Goal: Obtain resource: Obtain resource

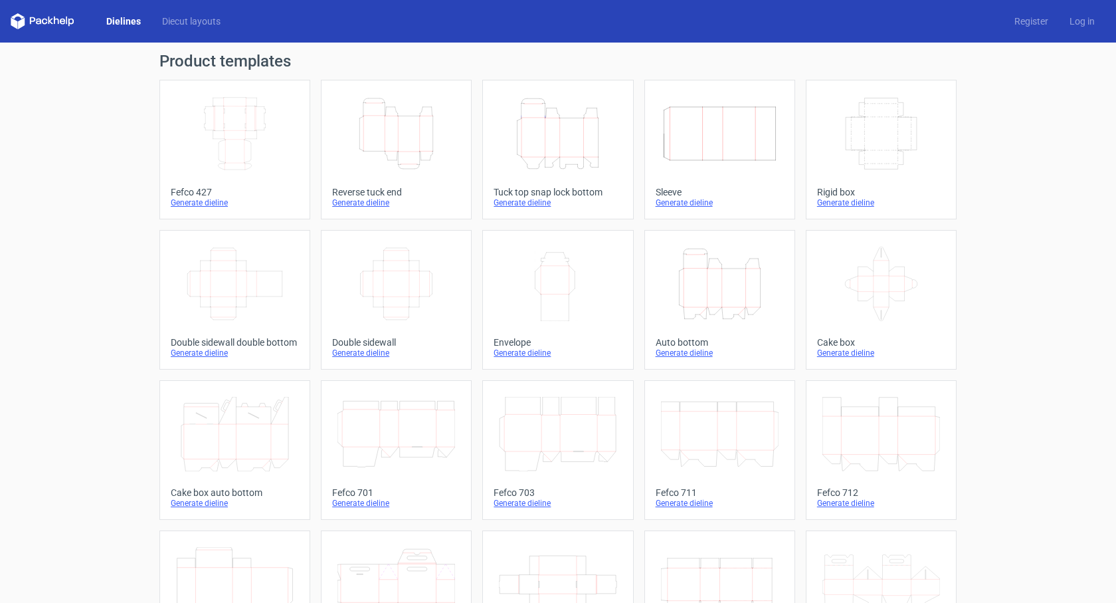
click at [119, 24] on link "Dielines" at bounding box center [124, 21] width 56 height 13
click at [136, 22] on link "Dielines" at bounding box center [124, 21] width 56 height 13
click at [129, 23] on link "Dielines" at bounding box center [124, 21] width 56 height 13
click at [189, 20] on link "Diecut layouts" at bounding box center [191, 21] width 80 height 13
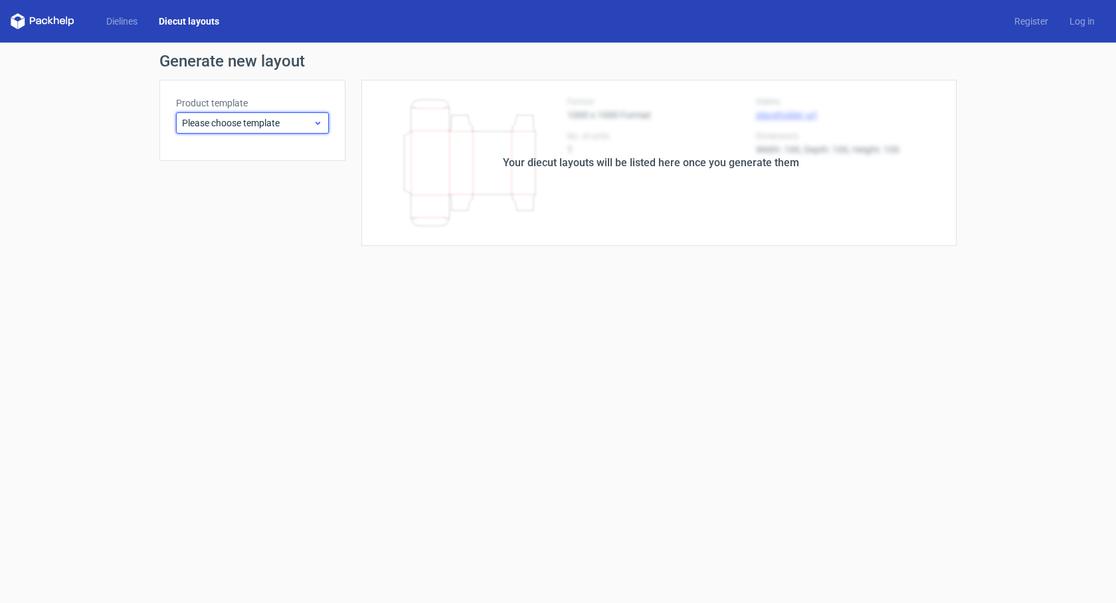
click at [312, 120] on span "Please choose template" at bounding box center [247, 122] width 131 height 13
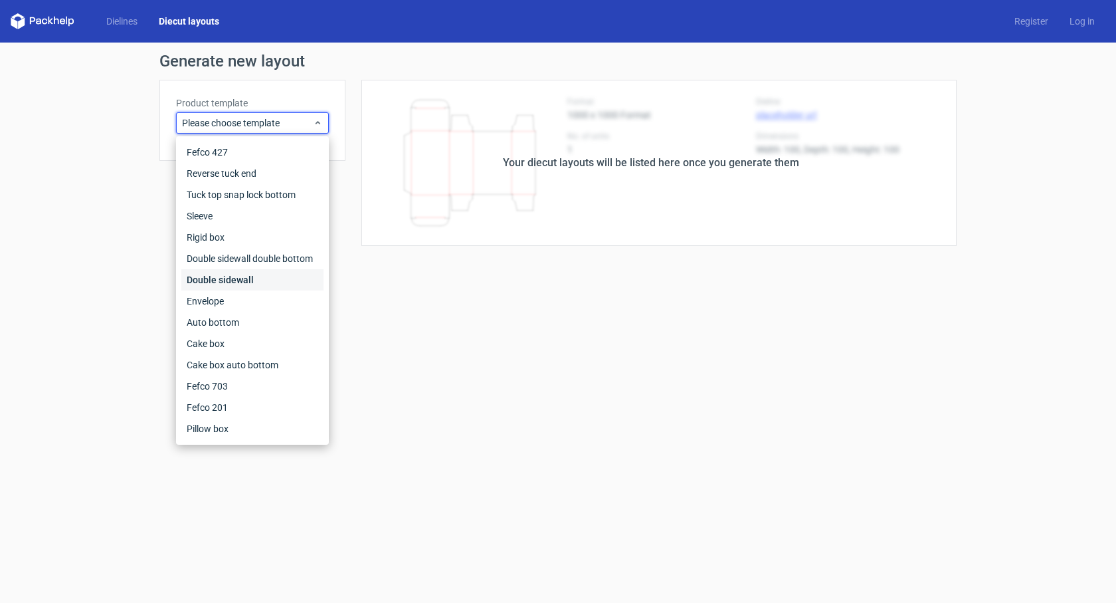
click at [250, 276] on div "Double sidewall" at bounding box center [252, 279] width 142 height 21
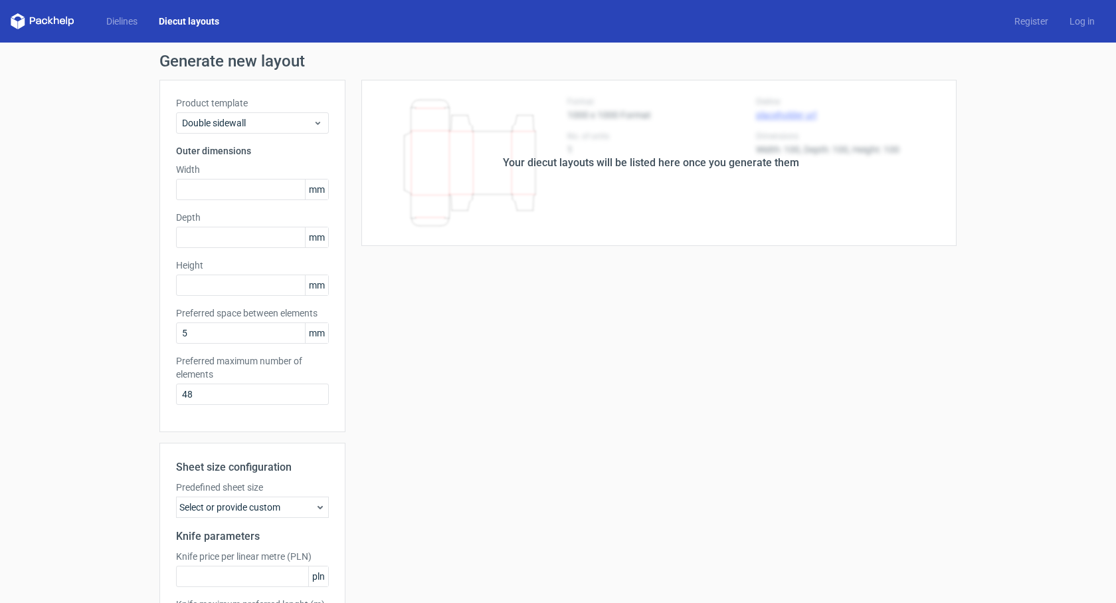
click at [180, 25] on link "Diecut layouts" at bounding box center [189, 21] width 82 height 13
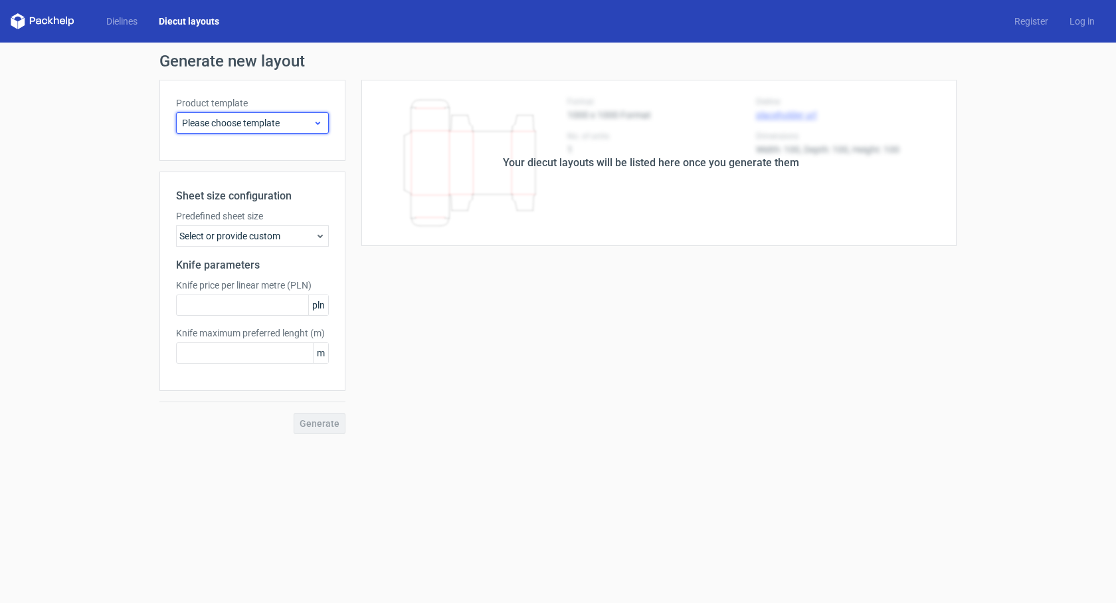
click at [322, 125] on icon at bounding box center [318, 123] width 10 height 11
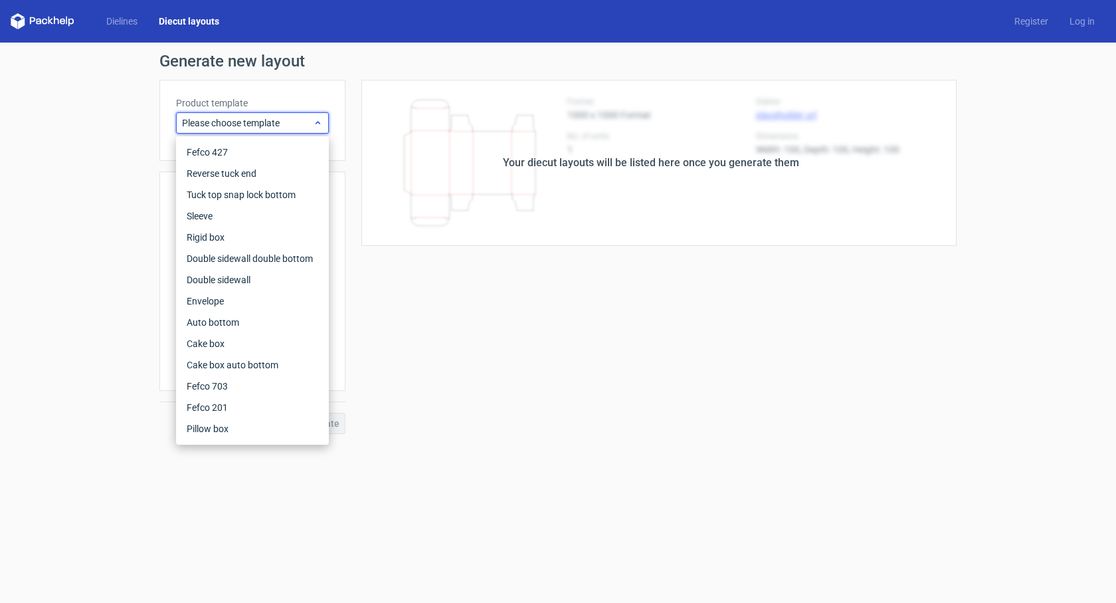
click at [322, 125] on icon at bounding box center [318, 123] width 10 height 11
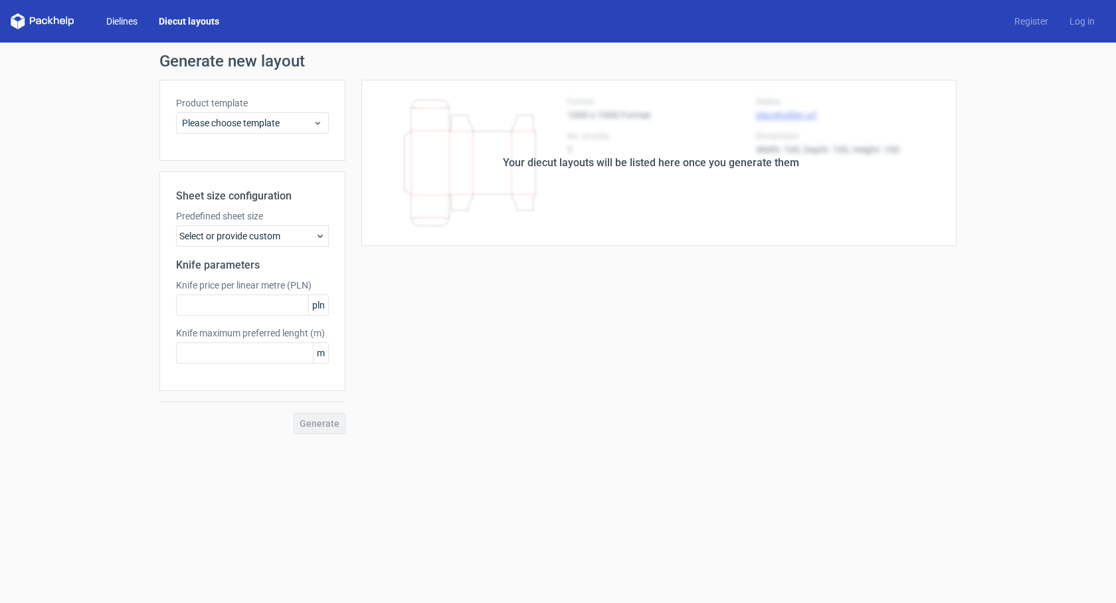
click at [136, 21] on link "Dielines" at bounding box center [122, 21] width 52 height 13
